Goal: Check status: Check status

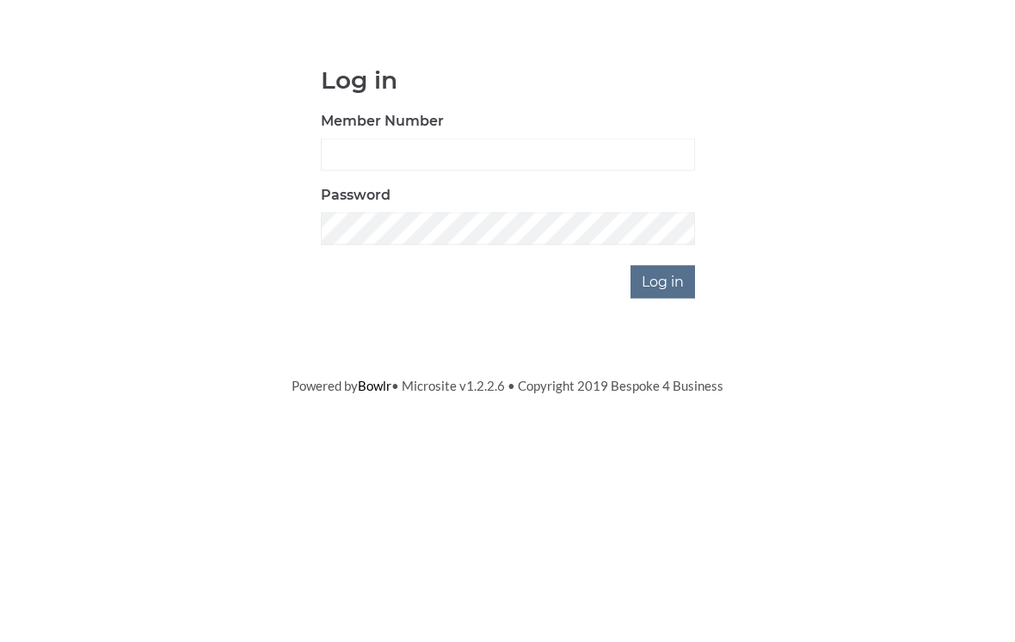
scroll to position [129, 0]
type input "0196"
click at [664, 394] on input "Log in" at bounding box center [662, 410] width 65 height 33
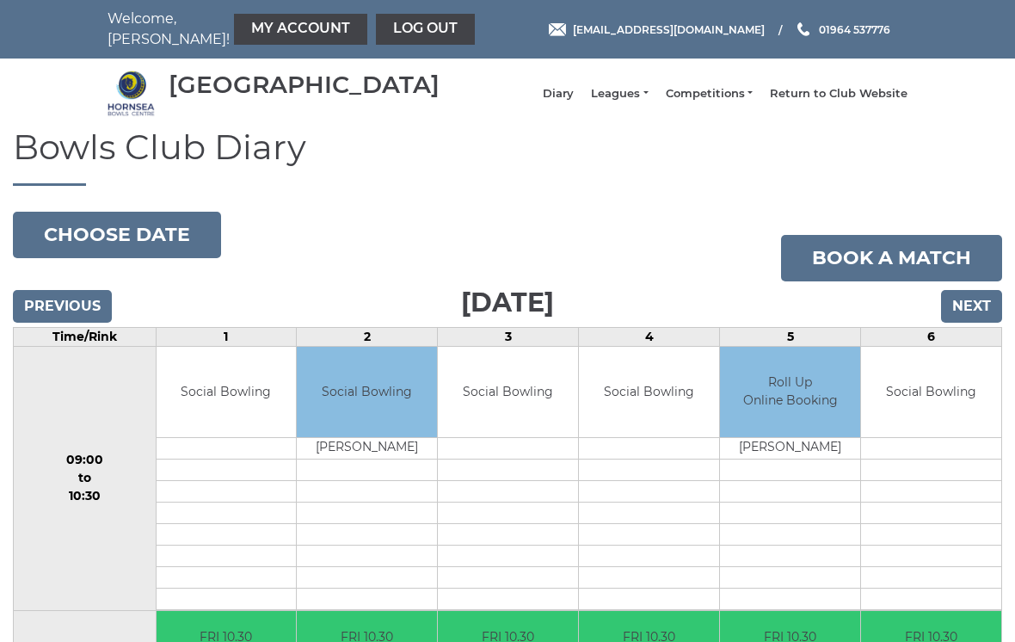
click at [643, 96] on link "Leagues" at bounding box center [619, 93] width 57 height 15
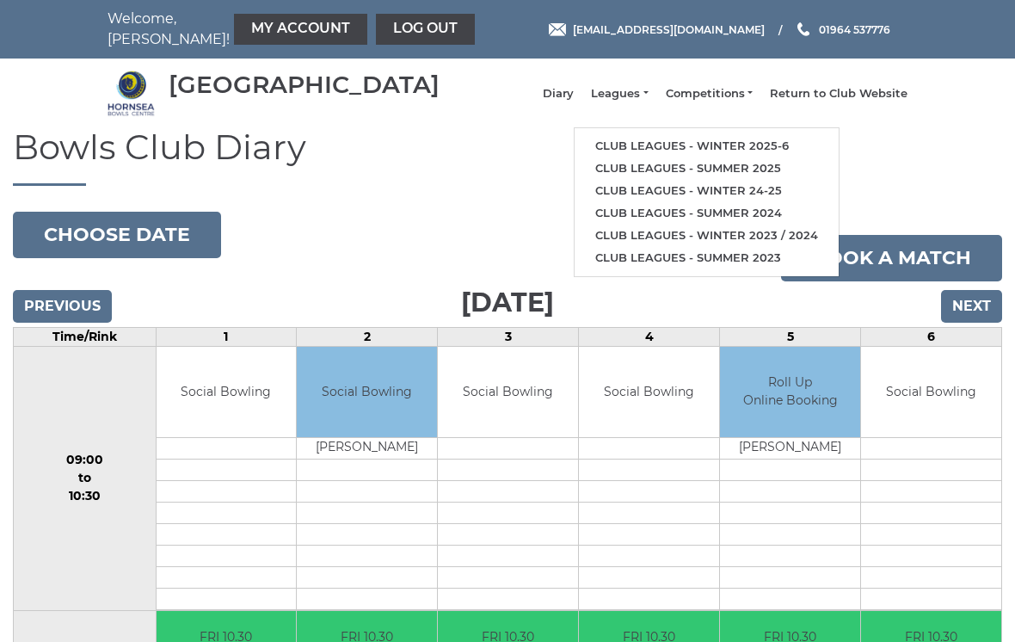
click at [692, 154] on link "Club leagues - Winter 2025-6" at bounding box center [707, 146] width 264 height 22
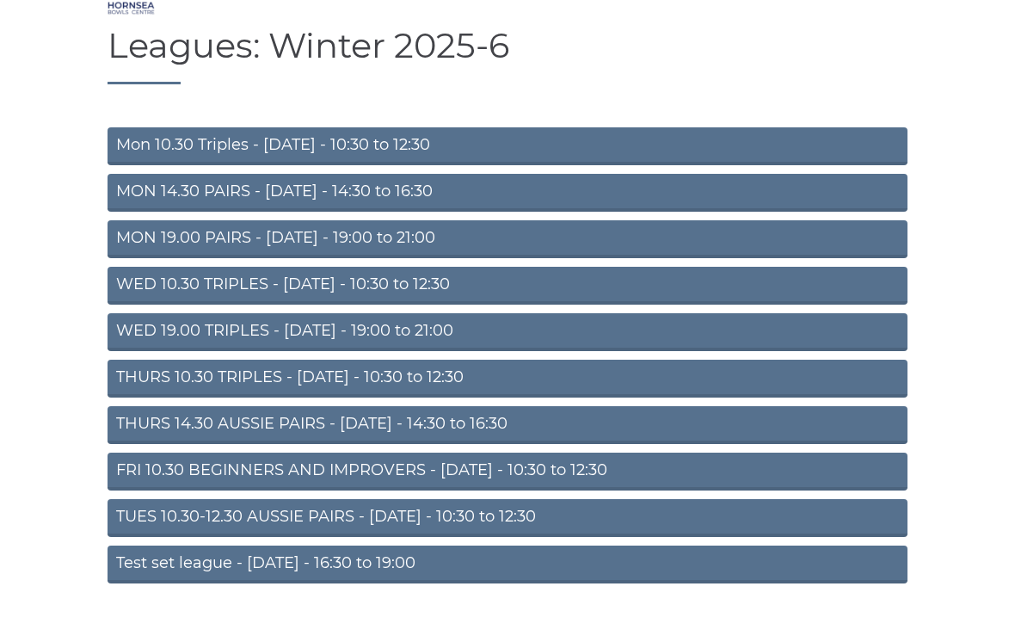
scroll to position [113, 0]
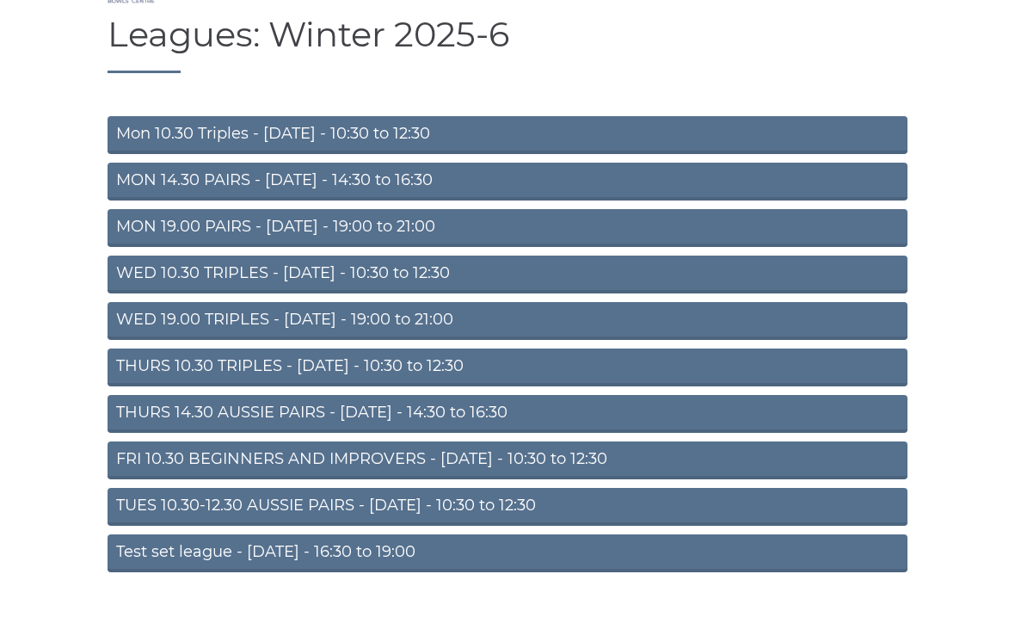
click at [488, 377] on link "THURS 10.30 TRIPLES - [DATE] - 10:30 to 12:30" at bounding box center [508, 367] width 800 height 38
